Goal: Information Seeking & Learning: Learn about a topic

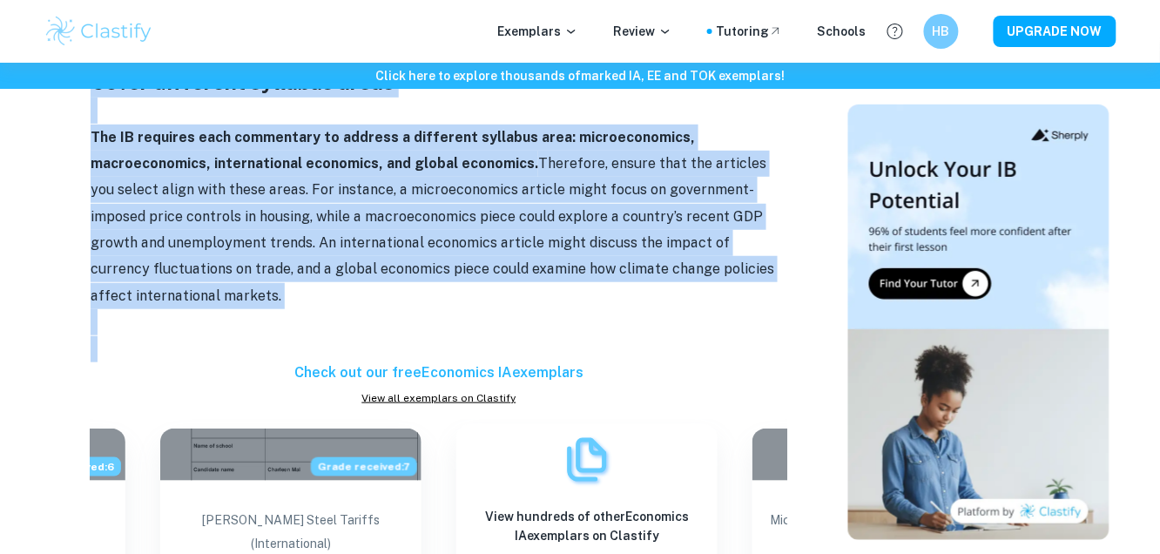
scroll to position [1653, 0]
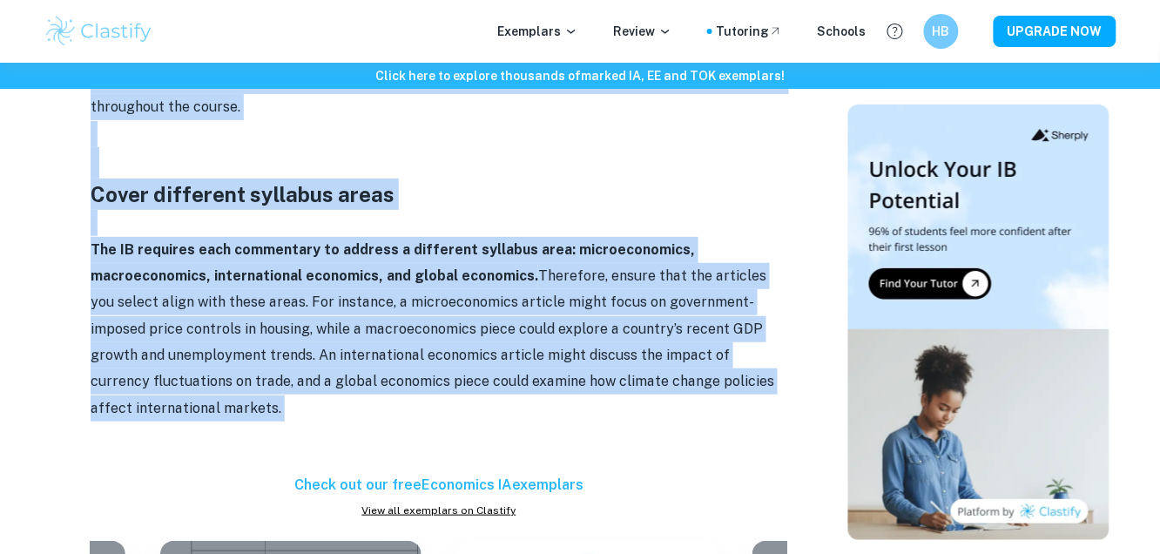
click at [513, 360] on div "How to choose an Economics IA article By [PERSON_NAME][DATE] Get feedback on yo…" at bounding box center [438, 19] width 777 height 3034
click at [498, 328] on p "The IB requires each commentary to address a different syllabus area: microecon…" at bounding box center [439, 329] width 697 height 185
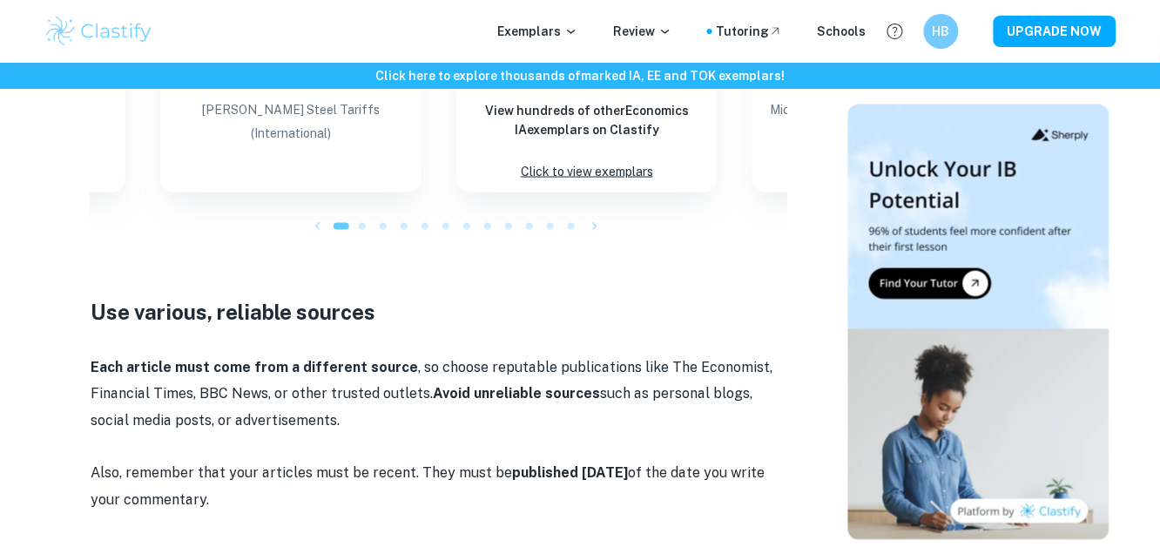
scroll to position [2186, 0]
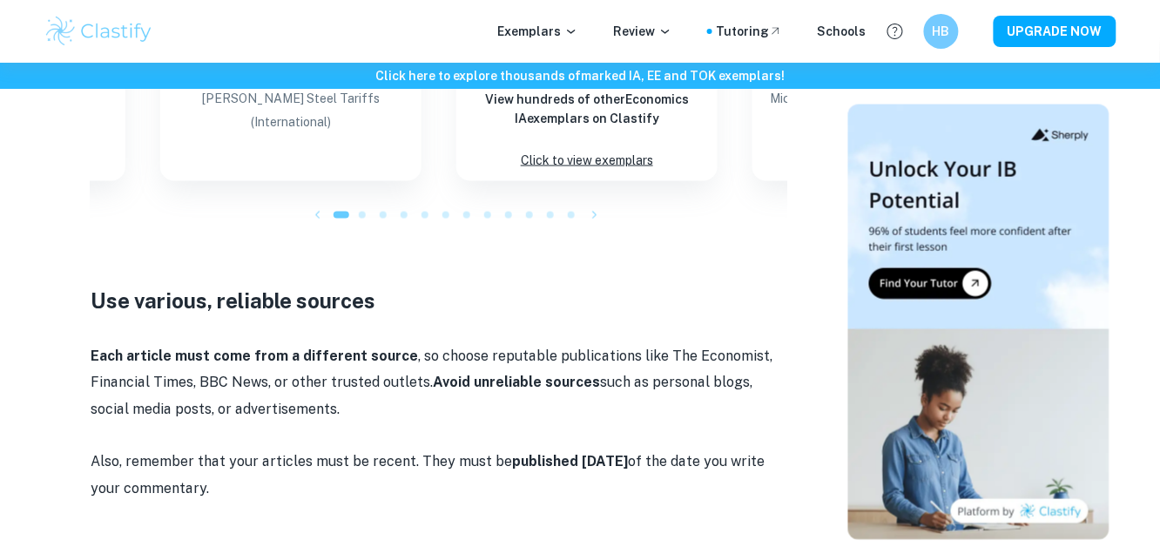
click at [466, 374] on strong "Avoid unreliable sources" at bounding box center [516, 382] width 167 height 17
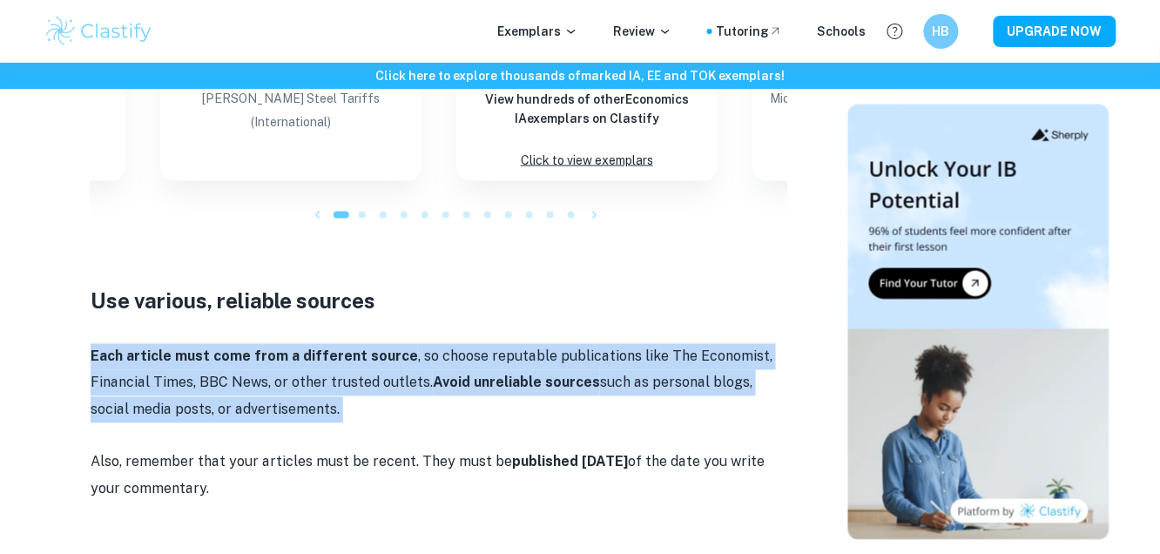
click at [466, 374] on strong "Avoid unreliable sources" at bounding box center [516, 382] width 167 height 17
copy p "Each article must come from a different source , so choose reputable publicatio…"
click at [464, 380] on p "Each article must come from a different source , so choose reputable publicatio…" at bounding box center [439, 383] width 697 height 79
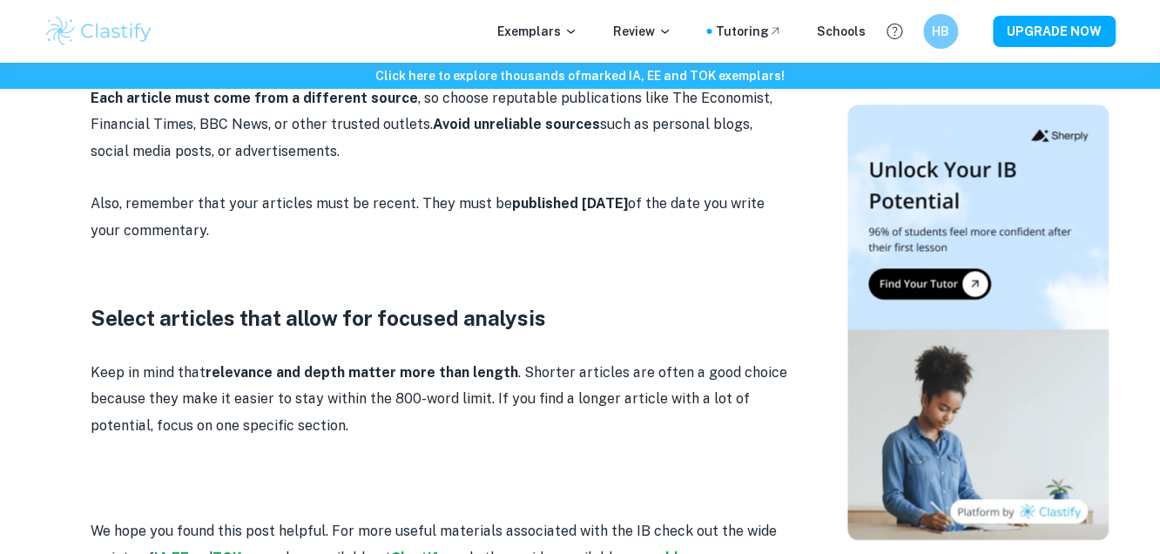
scroll to position [2471, 0]
